Goal: Complete application form

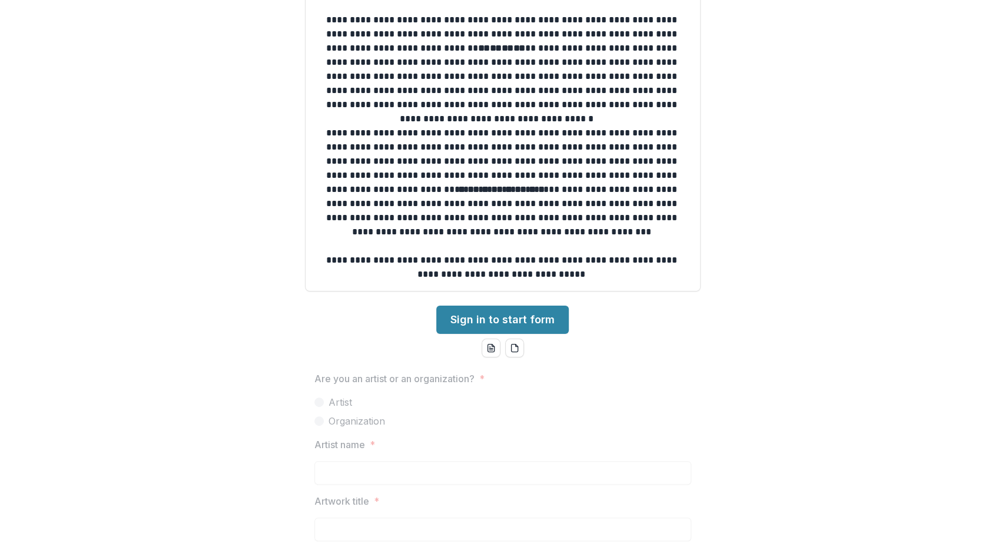
scroll to position [375, 0]
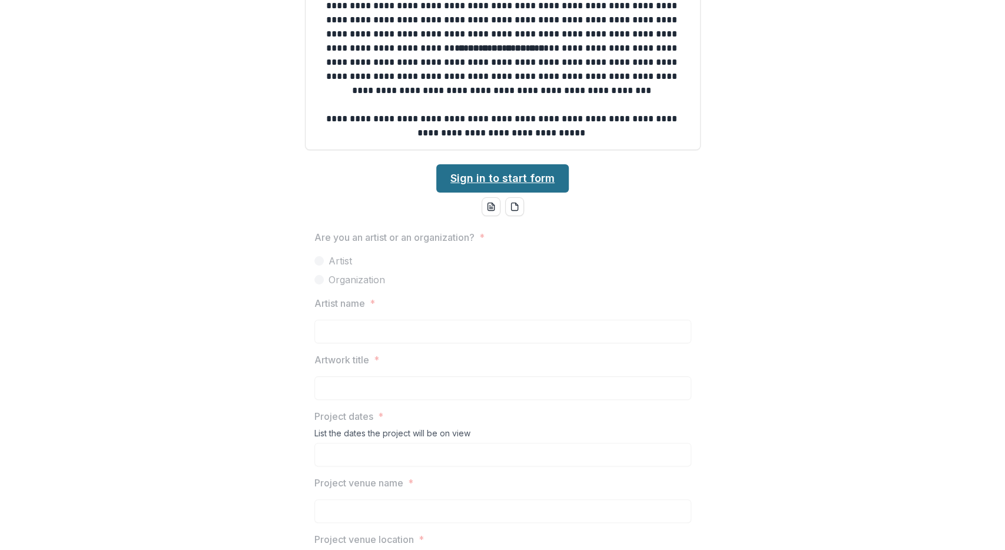
click at [472, 179] on link "Sign in to start form" at bounding box center [502, 178] width 132 height 28
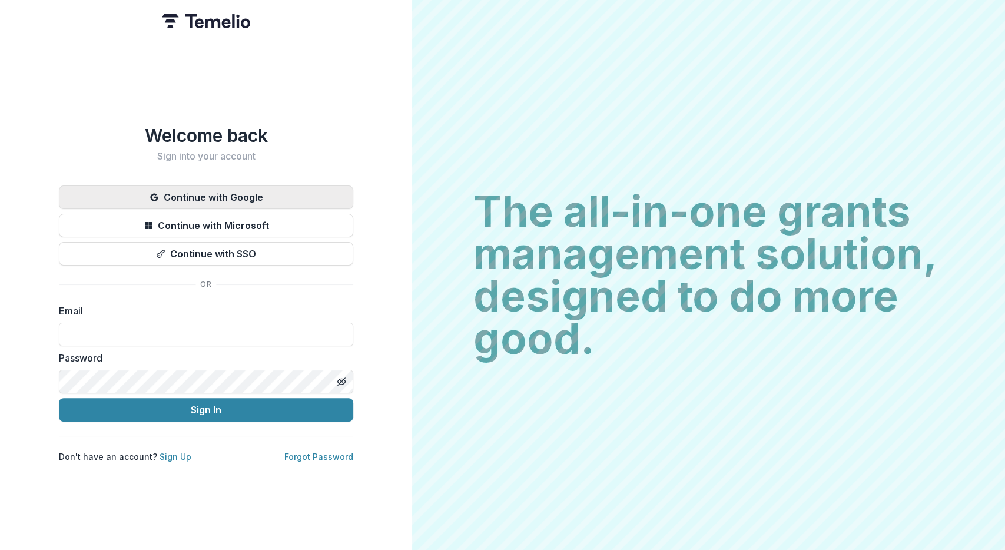
click at [277, 195] on button "Continue with Google" at bounding box center [206, 197] width 294 height 24
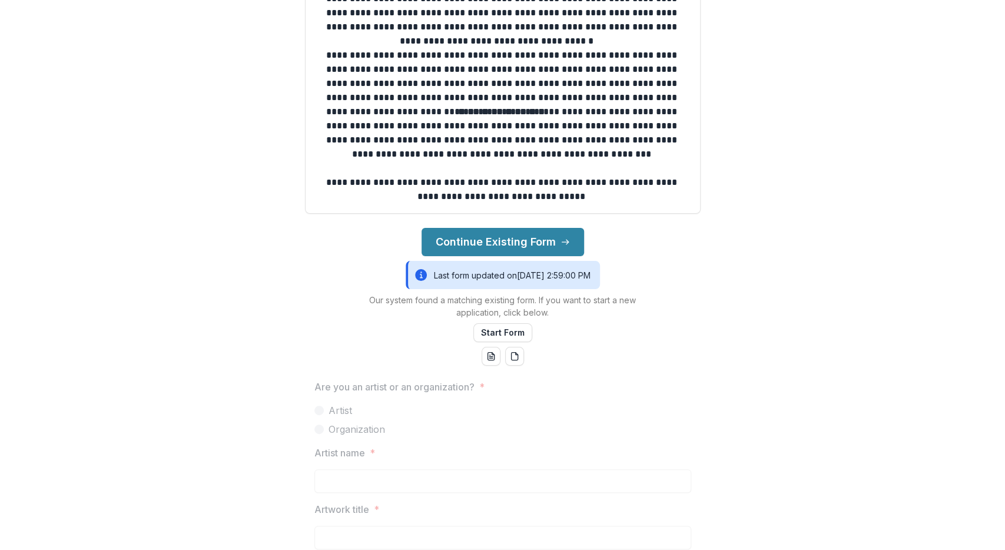
scroll to position [337, 0]
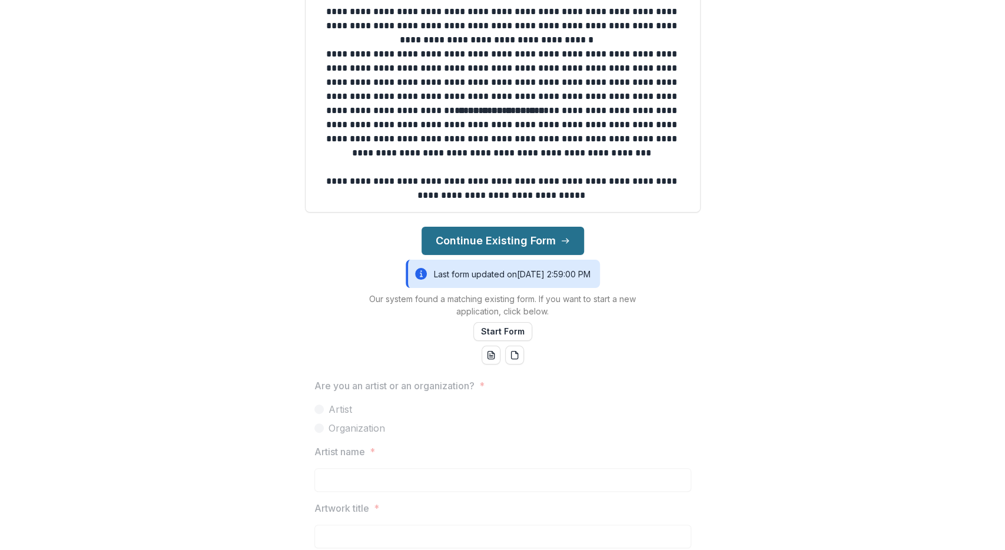
click at [533, 245] on button "Continue Existing Form" at bounding box center [502, 241] width 162 height 28
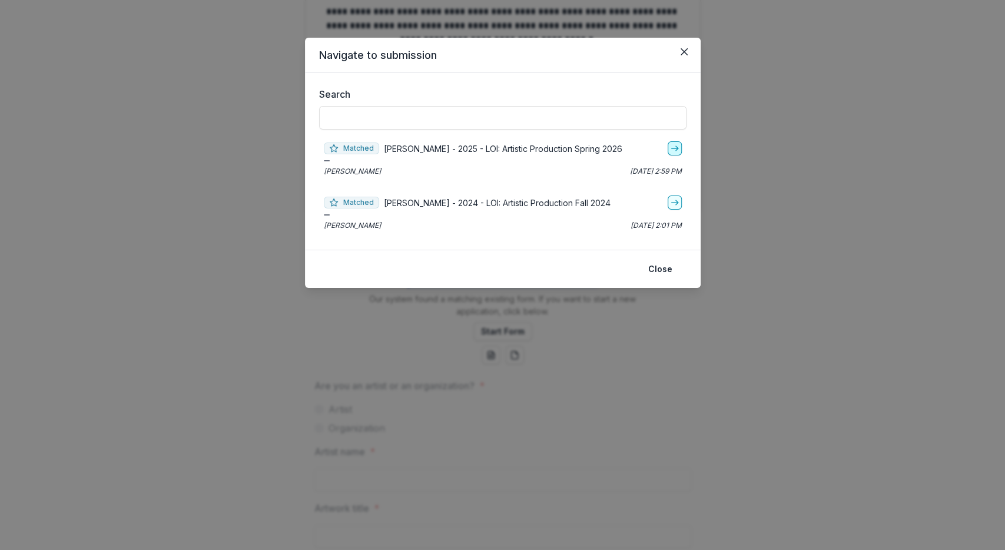
click at [674, 150] on icon "go-to" at bounding box center [674, 148] width 9 height 9
